Goal: Task Accomplishment & Management: Use online tool/utility

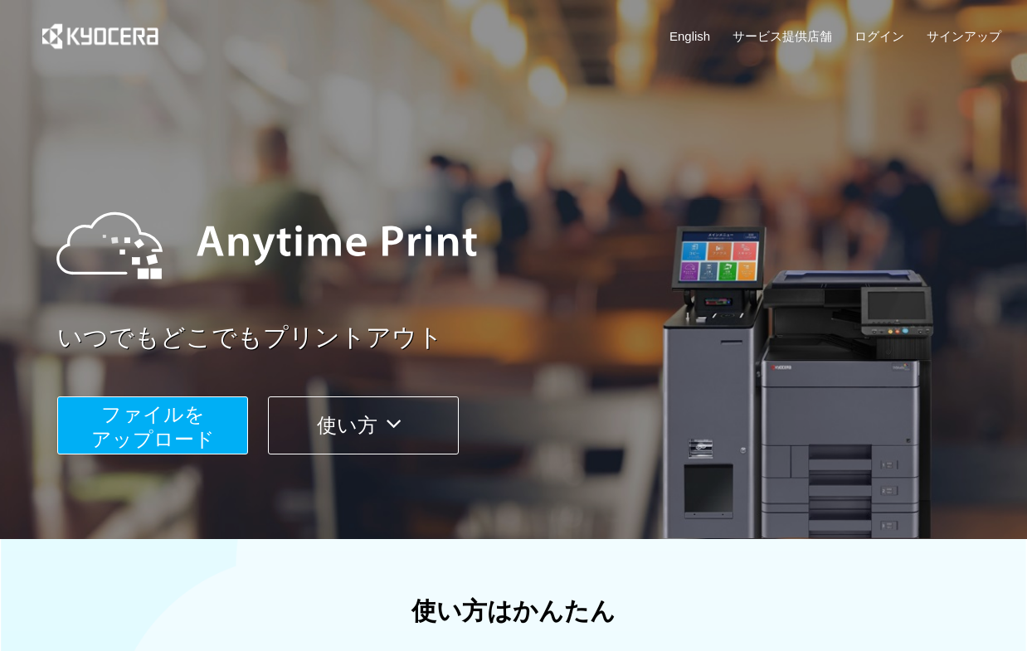
click at [216, 413] on button "ファイルを ​​アップロード" at bounding box center [152, 425] width 191 height 58
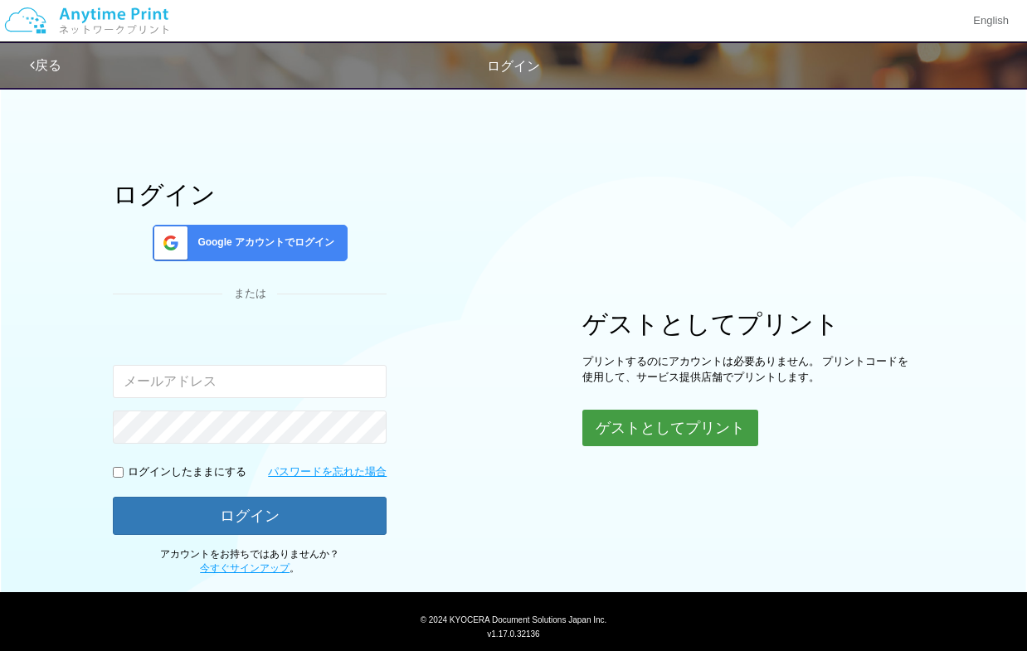
click at [662, 415] on button "ゲストとしてプリント" at bounding box center [670, 428] width 176 height 36
click at [444, 489] on div "ログイン Google アカウントでログイン または 入力されたメールアドレスまたはパスワードが正しくありません。 ログインしたままにする パスワードを忘れた…" at bounding box center [513, 327] width 995 height 498
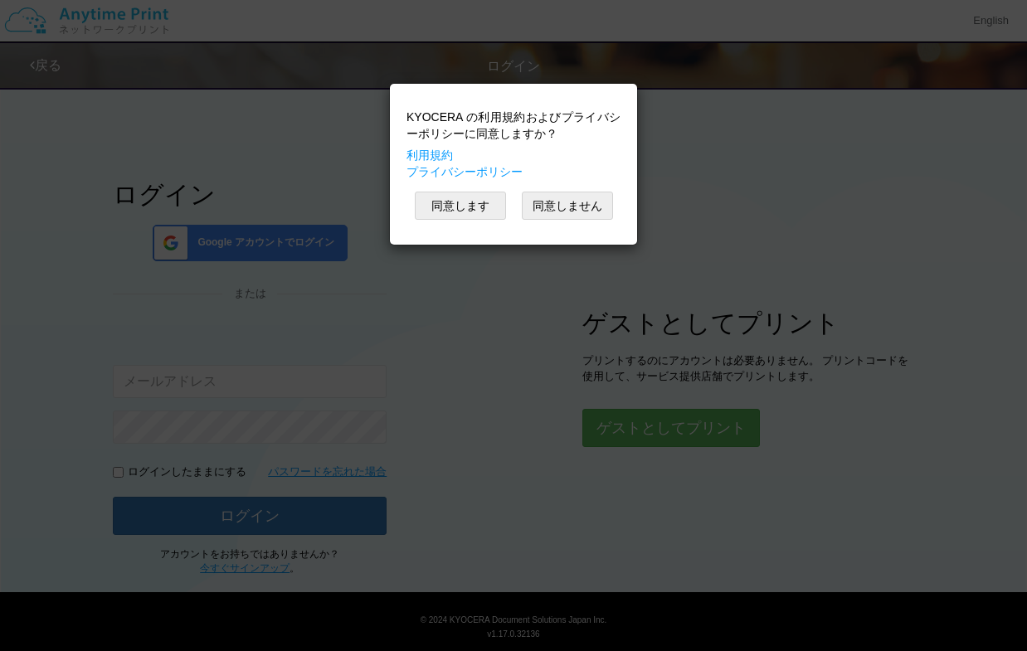
click at [840, 394] on div "KYOCERA の利用規約およびプライバシーポリシーに同意しますか？ 利用規約 プライバシーポリシー 同意します 同意しません" at bounding box center [513, 325] width 1027 height 651
click at [693, 312] on div "KYOCERA の利用規約およびプライバシーポリシーに同意しますか？ 利用規約 プライバシーポリシー 同意します 同意しません" at bounding box center [513, 325] width 1027 height 651
click at [800, 221] on div "KYOCERA の利用規約およびプライバシーポリシーに同意しますか？ 利用規約 プライバシーポリシー 同意します 同意しません" at bounding box center [513, 325] width 1027 height 651
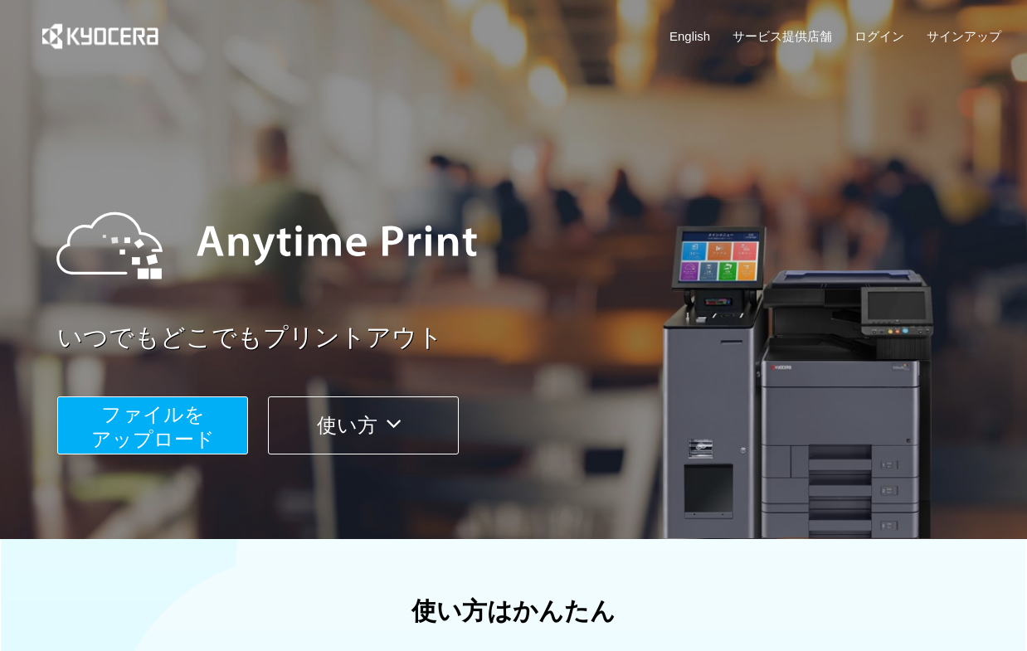
click at [197, 424] on span "ファイルを ​​アップロード" at bounding box center [153, 426] width 124 height 47
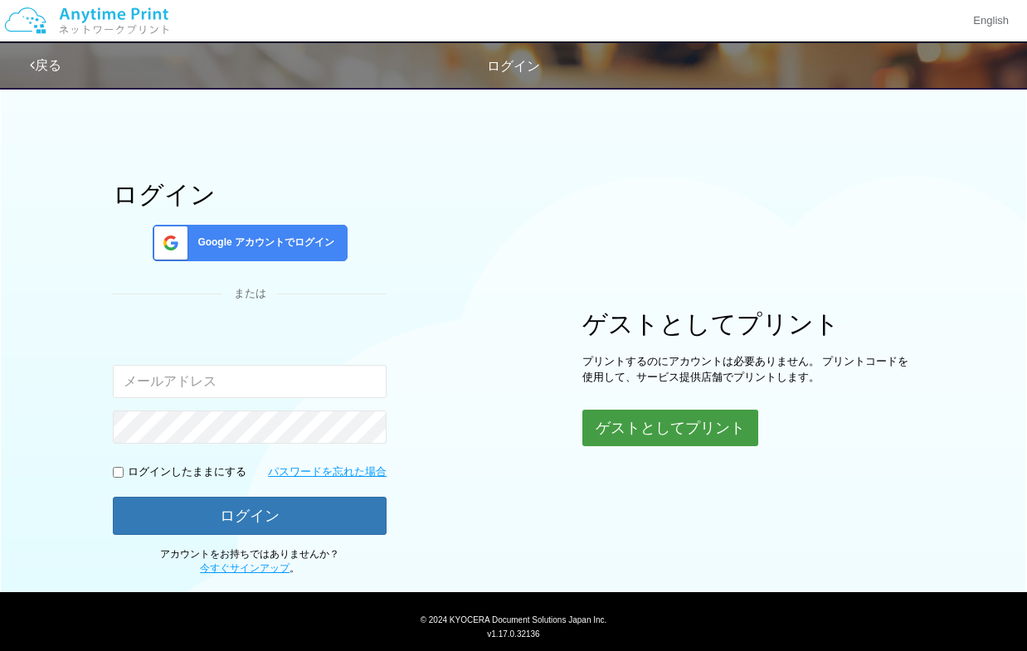
click at [659, 434] on button "ゲストとしてプリント" at bounding box center [670, 428] width 176 height 36
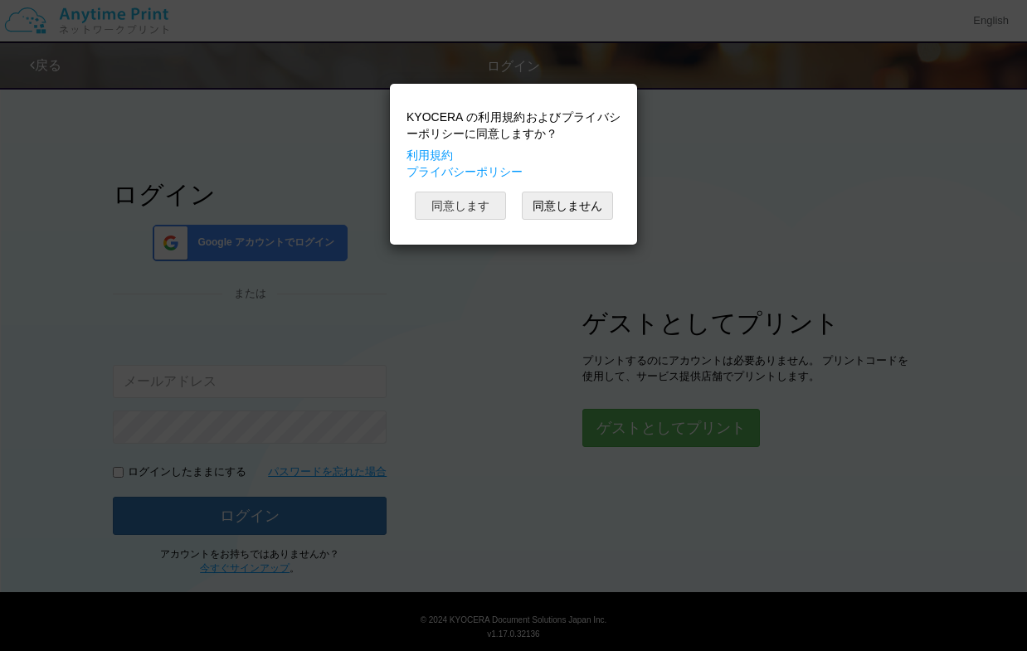
click at [445, 212] on button "同意します" at bounding box center [460, 206] width 91 height 28
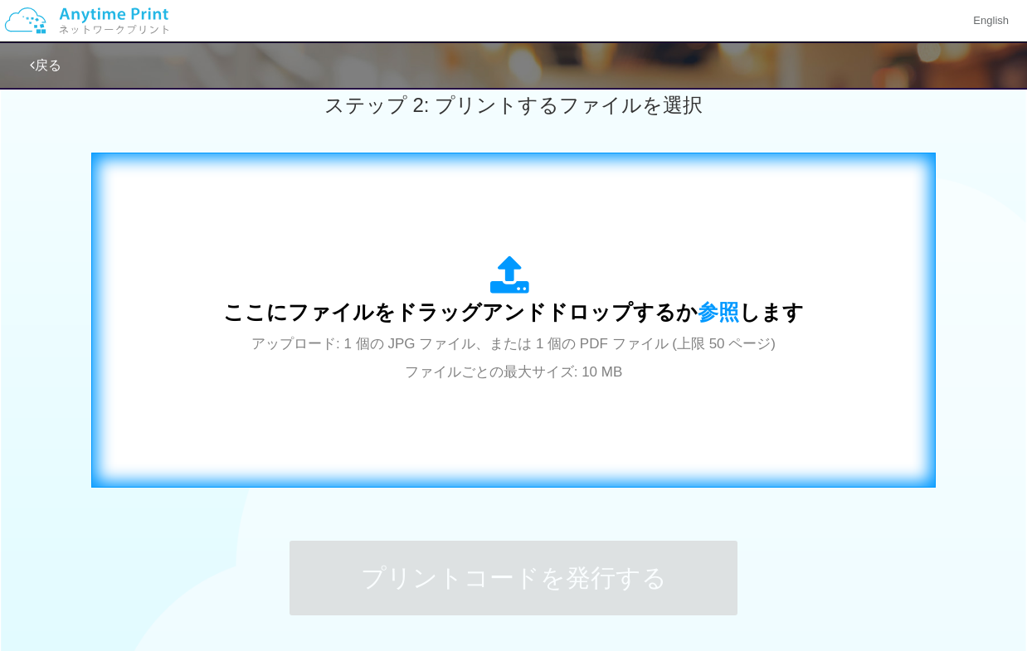
scroll to position [504, 0]
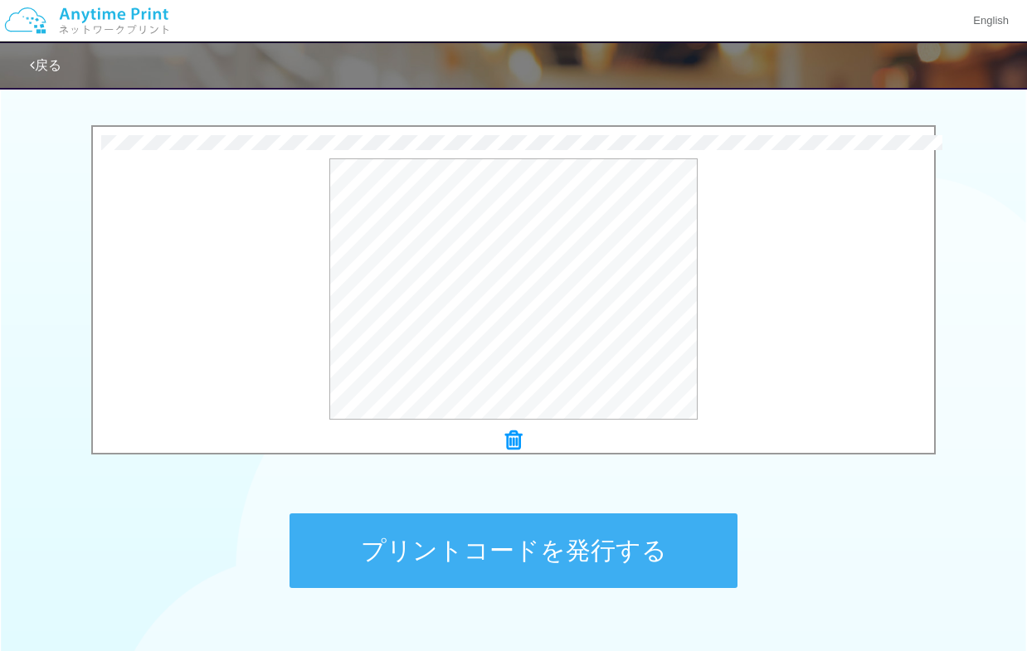
click at [643, 555] on button "プリントコードを発行する" at bounding box center [513, 550] width 448 height 75
